Goal: Information Seeking & Learning: Learn about a topic

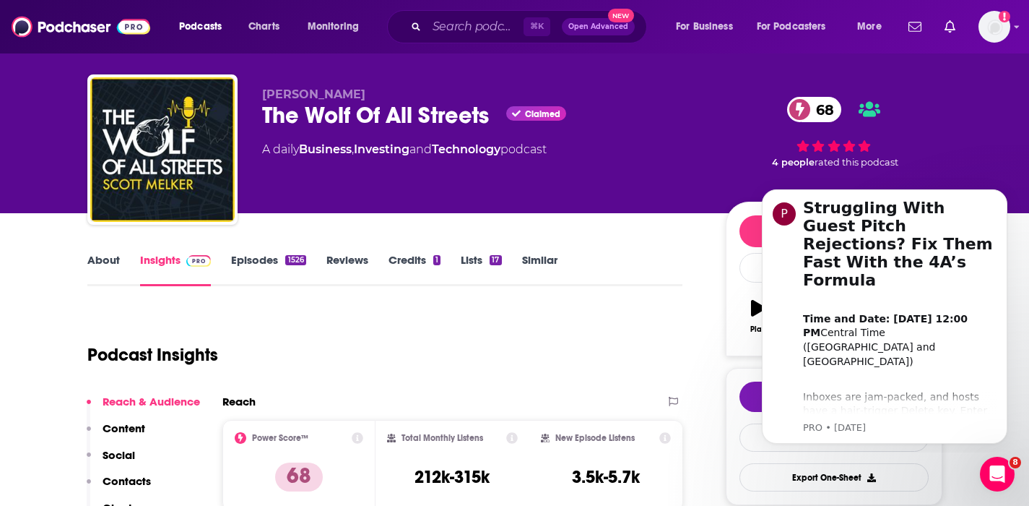
scroll to position [51, 0]
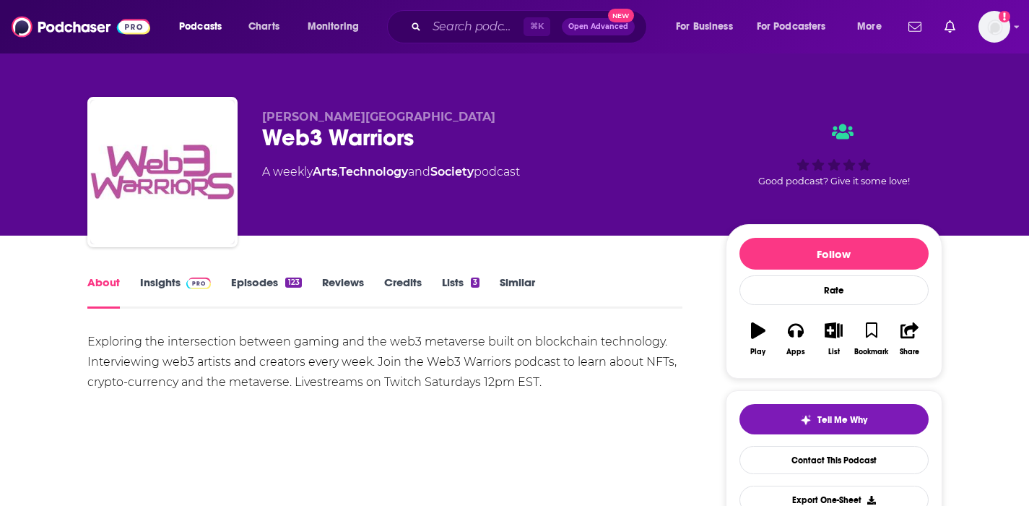
click at [162, 282] on link "Insights" at bounding box center [175, 291] width 71 height 33
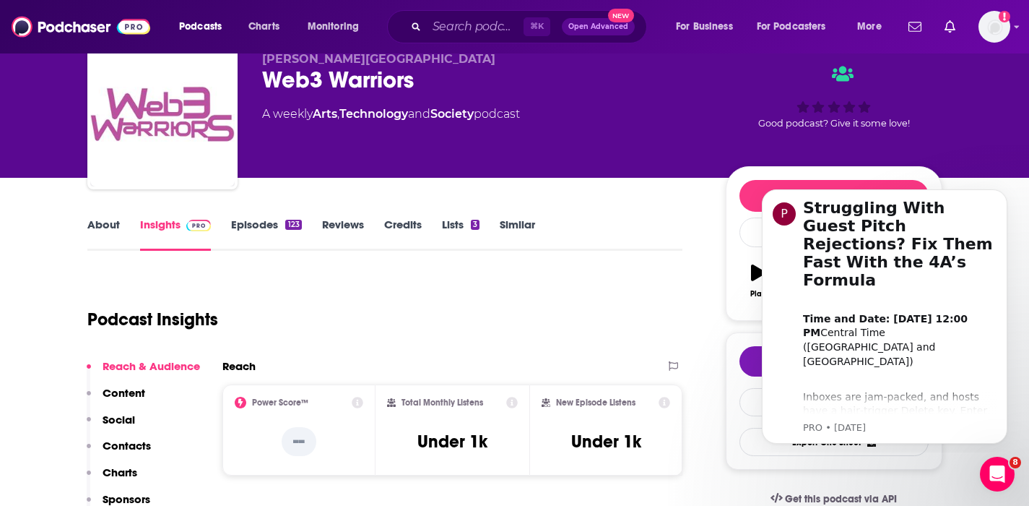
scroll to position [70, 0]
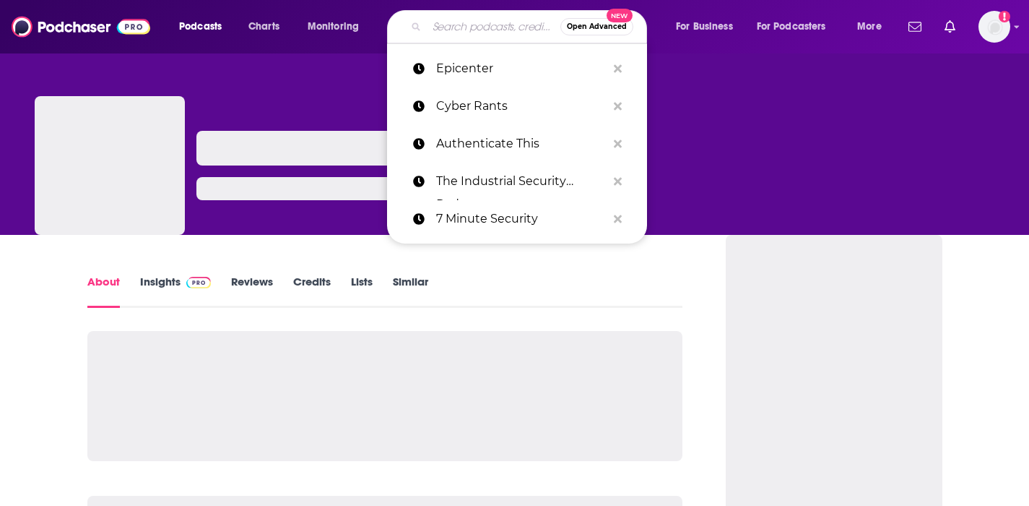
click at [478, 23] on input "Search podcasts, credits, & more..." at bounding box center [494, 26] width 134 height 23
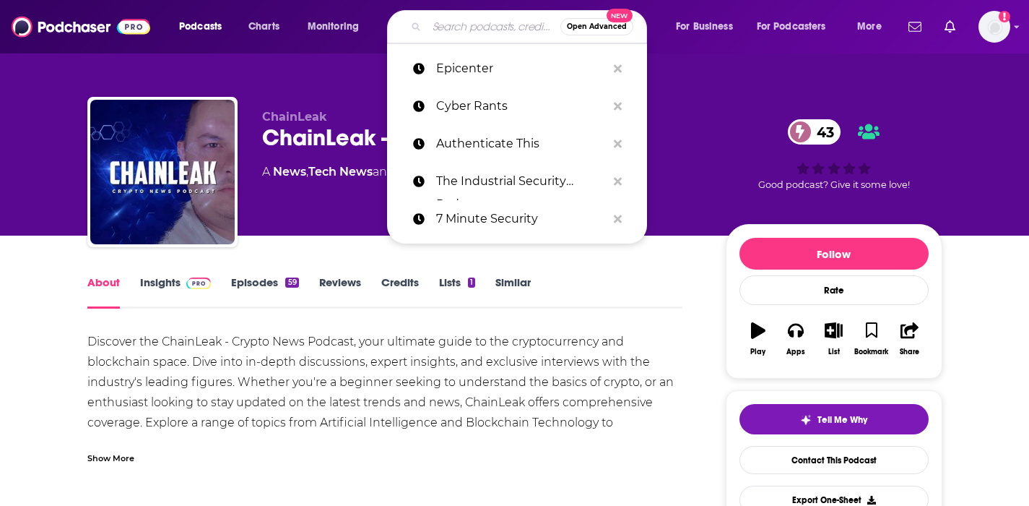
paste input "Empire (Podcast)"
type input "Empire (Podcast)"
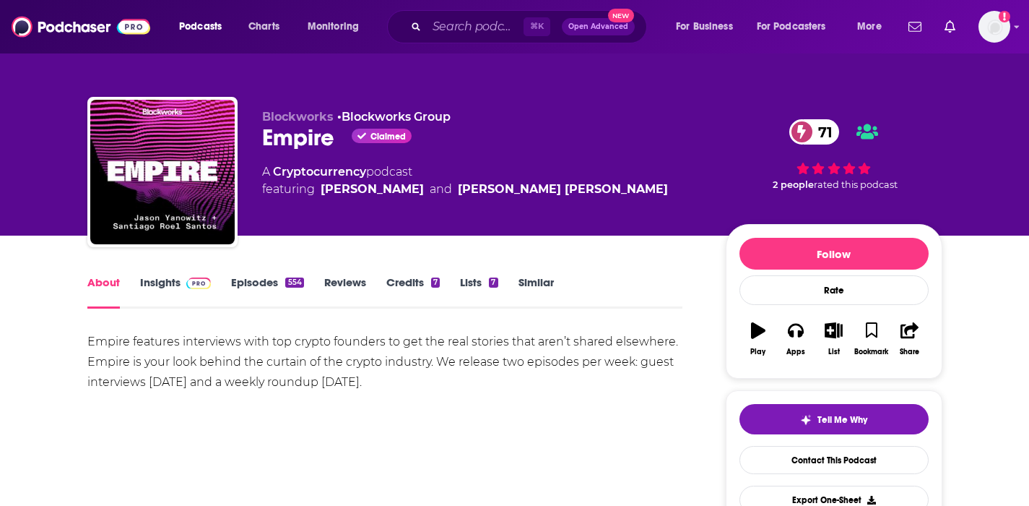
click at [168, 283] on link "Insights" at bounding box center [175, 291] width 71 height 33
